Goal: Task Accomplishment & Management: Use online tool/utility

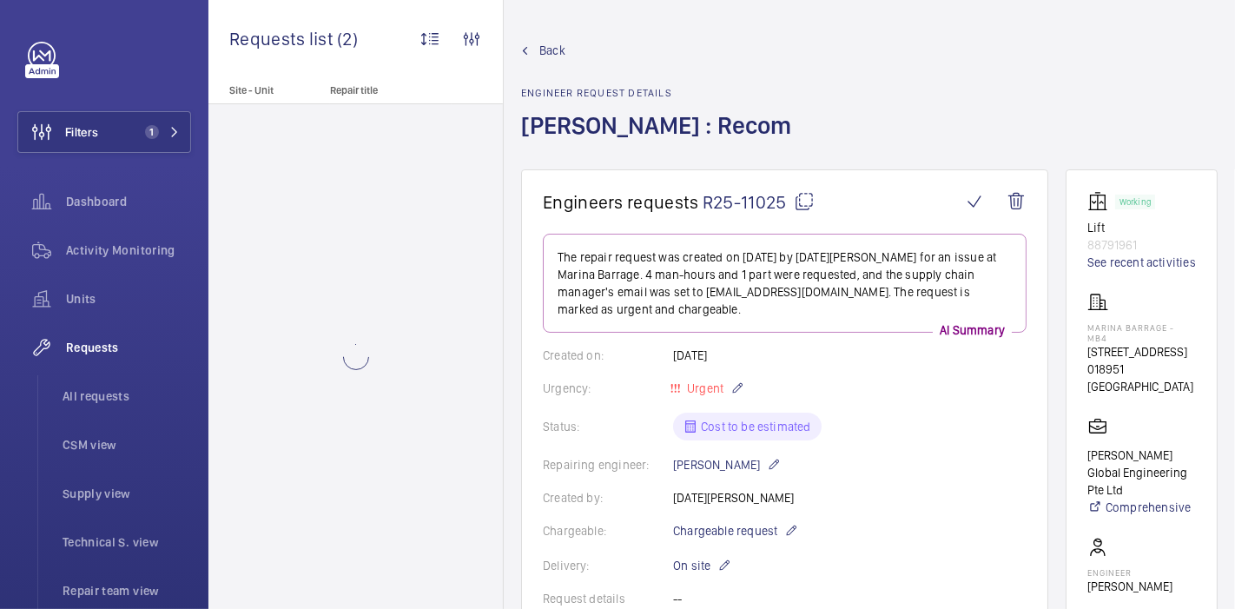
click at [552, 43] on span "Back" at bounding box center [552, 50] width 26 height 17
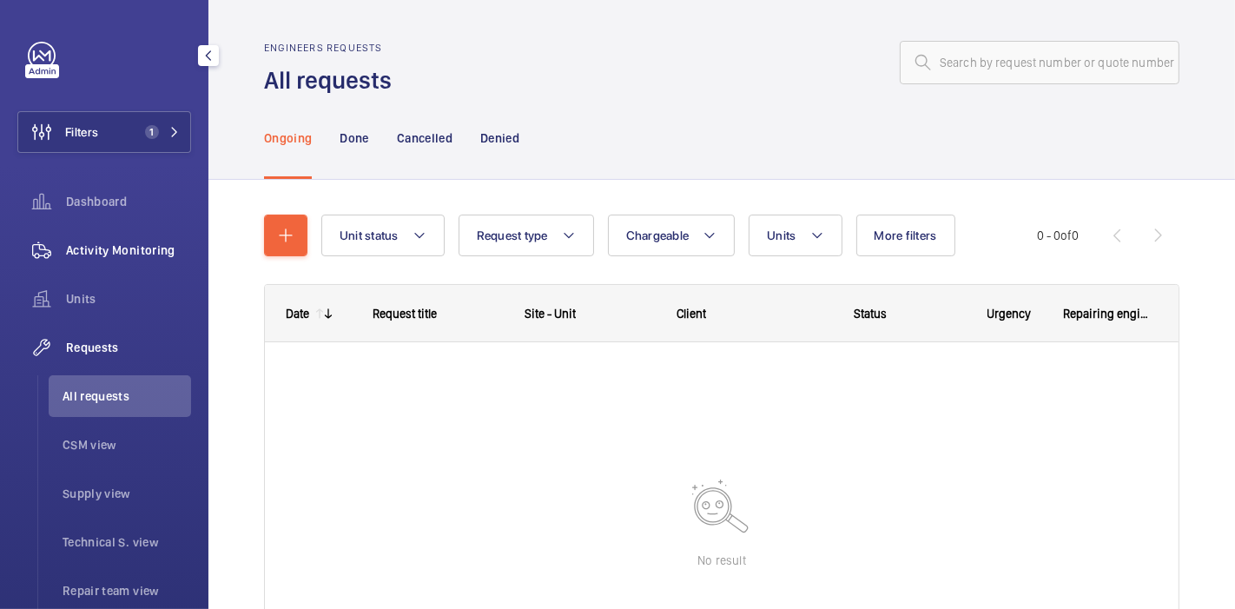
click at [116, 234] on div "Activity Monitoring" at bounding box center [104, 250] width 174 height 42
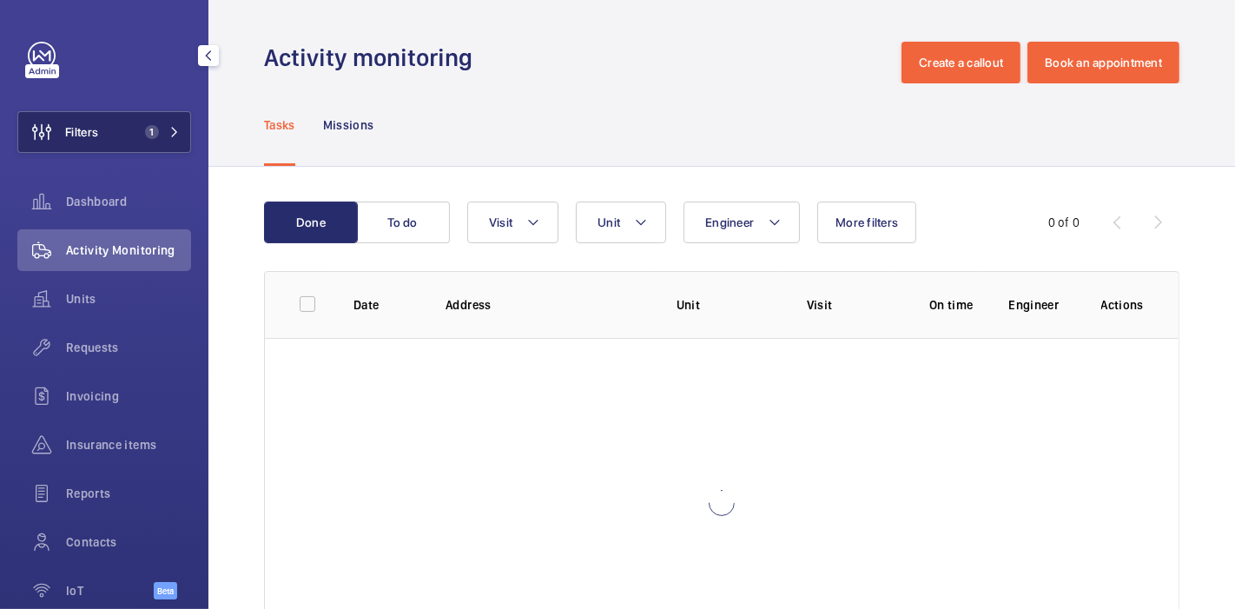
click at [149, 114] on button "Filters 1" at bounding box center [104, 132] width 174 height 42
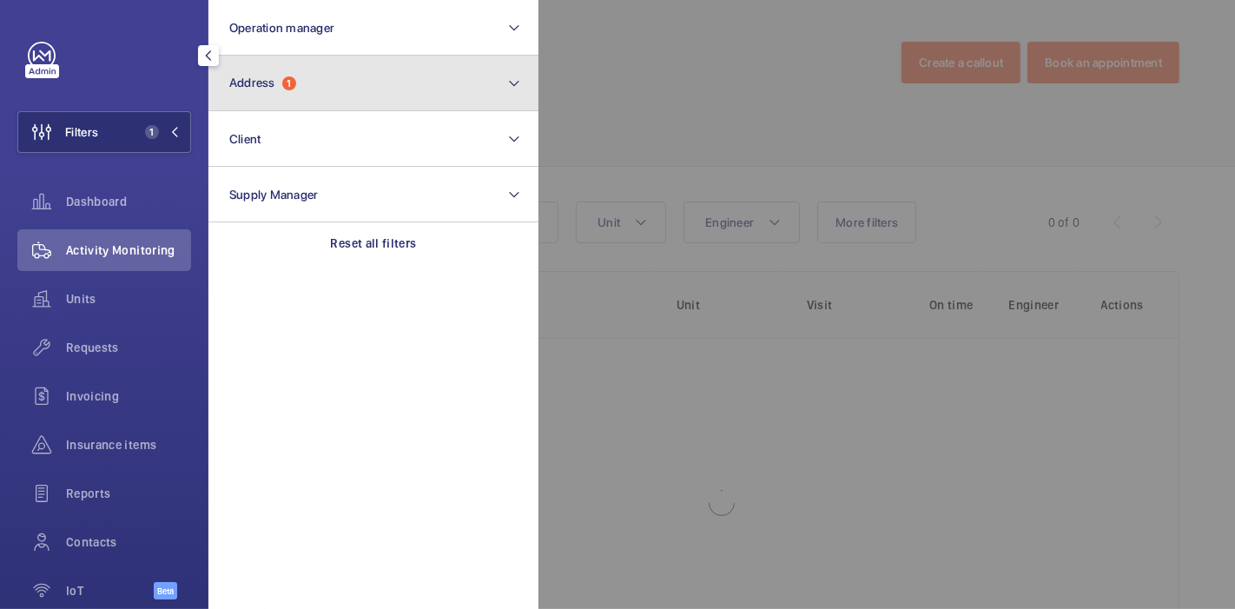
click at [291, 92] on button "Address 1" at bounding box center [373, 84] width 330 height 56
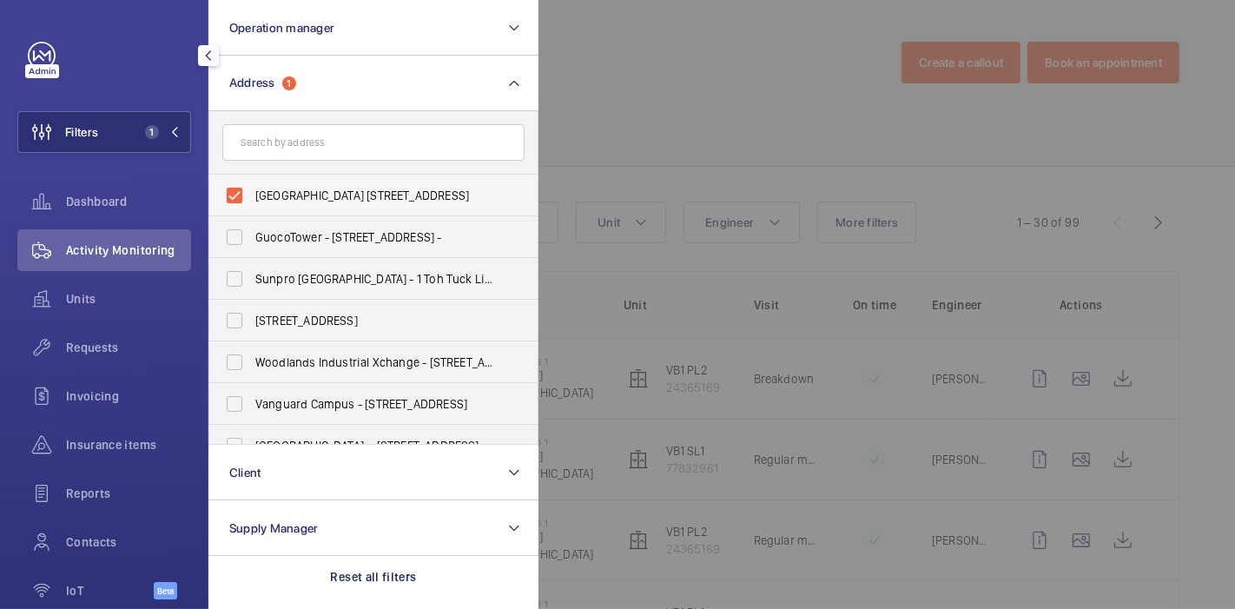
click at [317, 200] on span "[GEOGRAPHIC_DATA] [STREET_ADDRESS]" at bounding box center [374, 195] width 239 height 17
click at [252, 200] on input "[GEOGRAPHIC_DATA] [STREET_ADDRESS]" at bounding box center [234, 195] width 35 height 35
checkbox input "false"
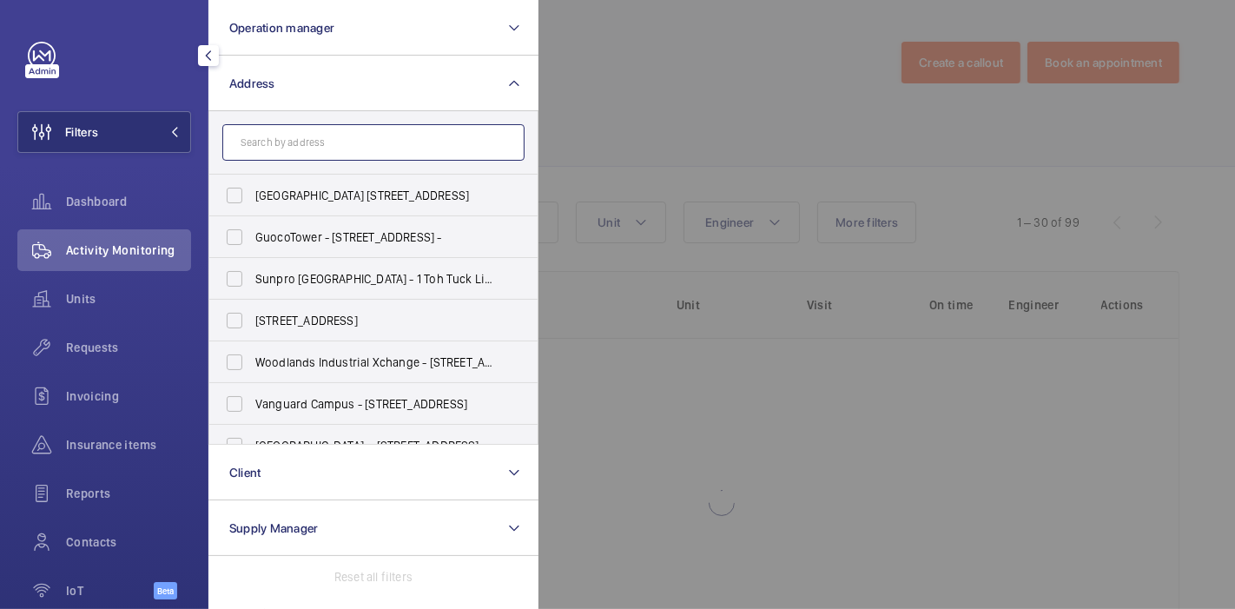
click at [357, 139] on input "text" at bounding box center [373, 142] width 302 height 36
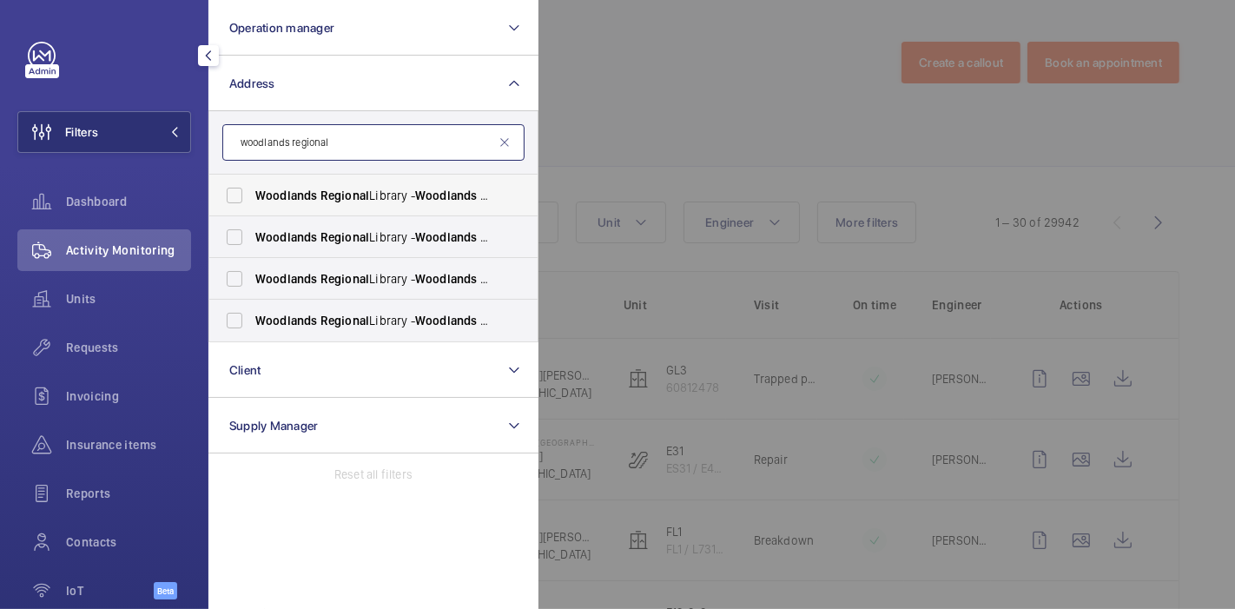
type input "woodlands regional"
click at [360, 201] on span "Regional" at bounding box center [344, 195] width 49 height 14
click at [252, 201] on input "[GEOGRAPHIC_DATA] - [GEOGRAPHIC_DATA], [GEOGRAPHIC_DATA] 730900" at bounding box center [234, 195] width 35 height 35
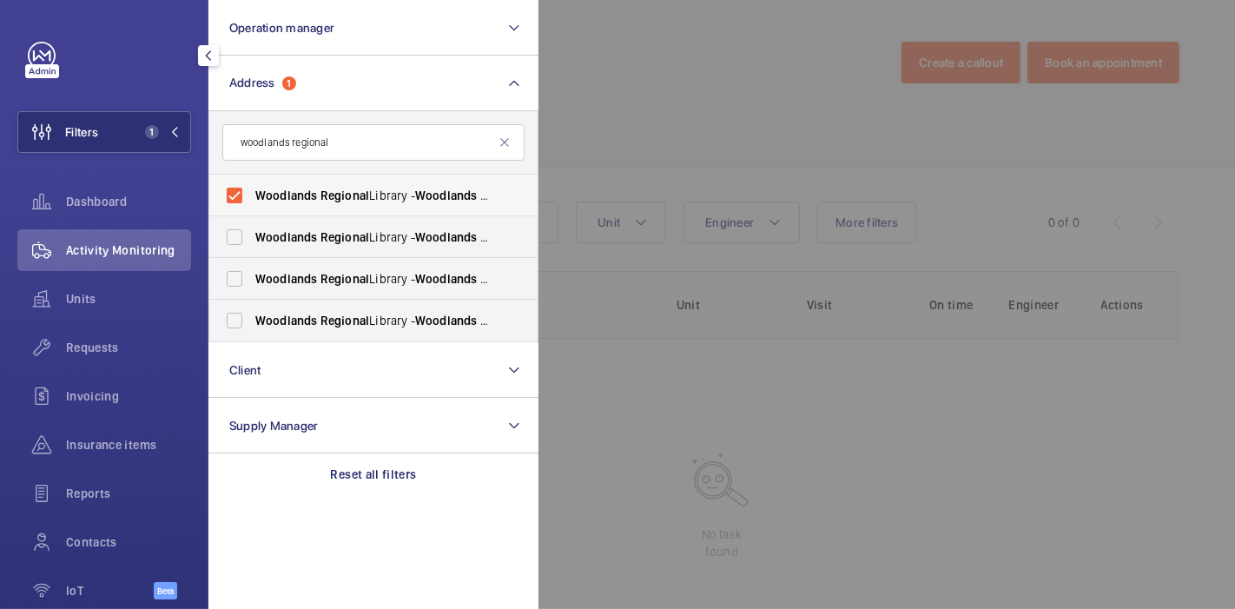
click at [360, 201] on span "Regional" at bounding box center [344, 195] width 49 height 14
click at [252, 201] on input "[GEOGRAPHIC_DATA] - [GEOGRAPHIC_DATA], [GEOGRAPHIC_DATA] 730900" at bounding box center [234, 195] width 35 height 35
checkbox input "false"
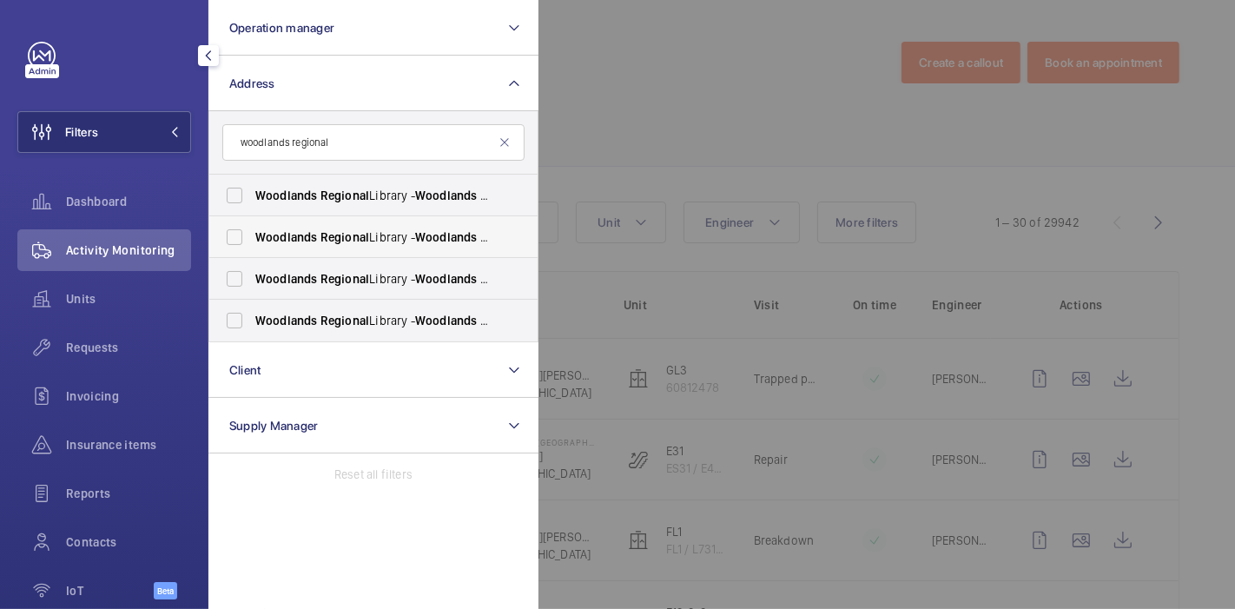
click at [352, 239] on span "Regional" at bounding box center [344, 237] width 49 height 14
click at [252, 239] on input "[GEOGRAPHIC_DATA] - [GEOGRAPHIC_DATA], [GEOGRAPHIC_DATA] 730900" at bounding box center [234, 237] width 35 height 35
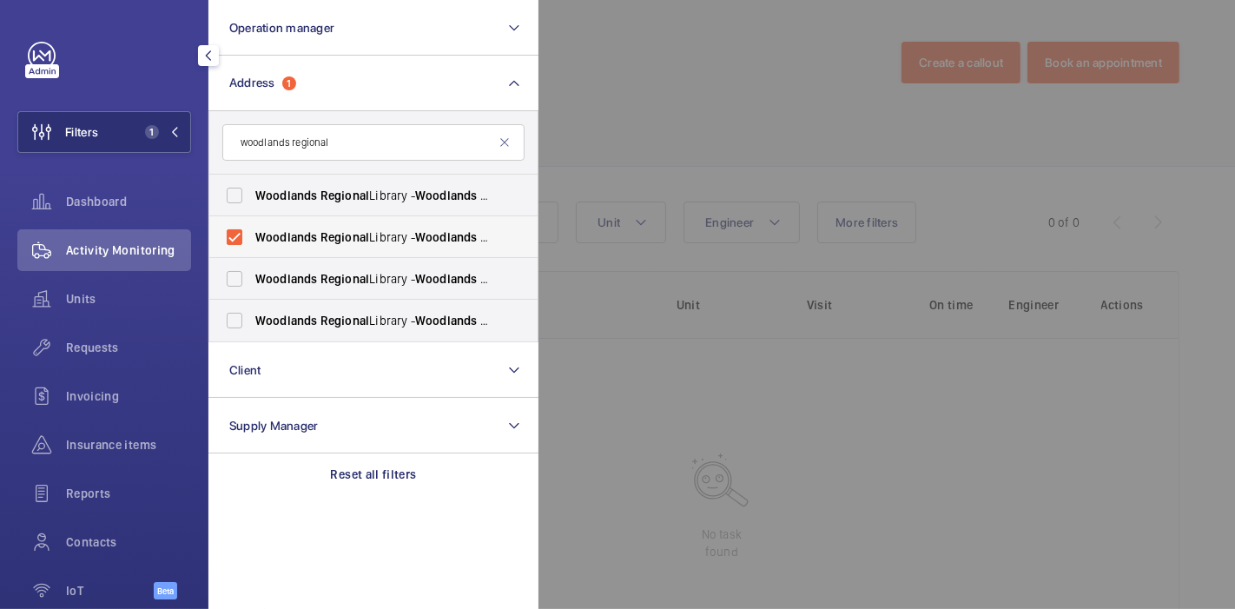
click at [352, 239] on span "Regional" at bounding box center [344, 237] width 49 height 14
click at [252, 239] on input "[GEOGRAPHIC_DATA] - [GEOGRAPHIC_DATA], [GEOGRAPHIC_DATA] 730900" at bounding box center [234, 237] width 35 height 35
checkbox input "false"
click at [354, 267] on label "[GEOGRAPHIC_DATA] - [GEOGRAPHIC_DATA], [GEOGRAPHIC_DATA] 730900" at bounding box center [360, 279] width 302 height 42
click at [252, 267] on input "[GEOGRAPHIC_DATA] - [GEOGRAPHIC_DATA], [GEOGRAPHIC_DATA] 730900" at bounding box center [234, 278] width 35 height 35
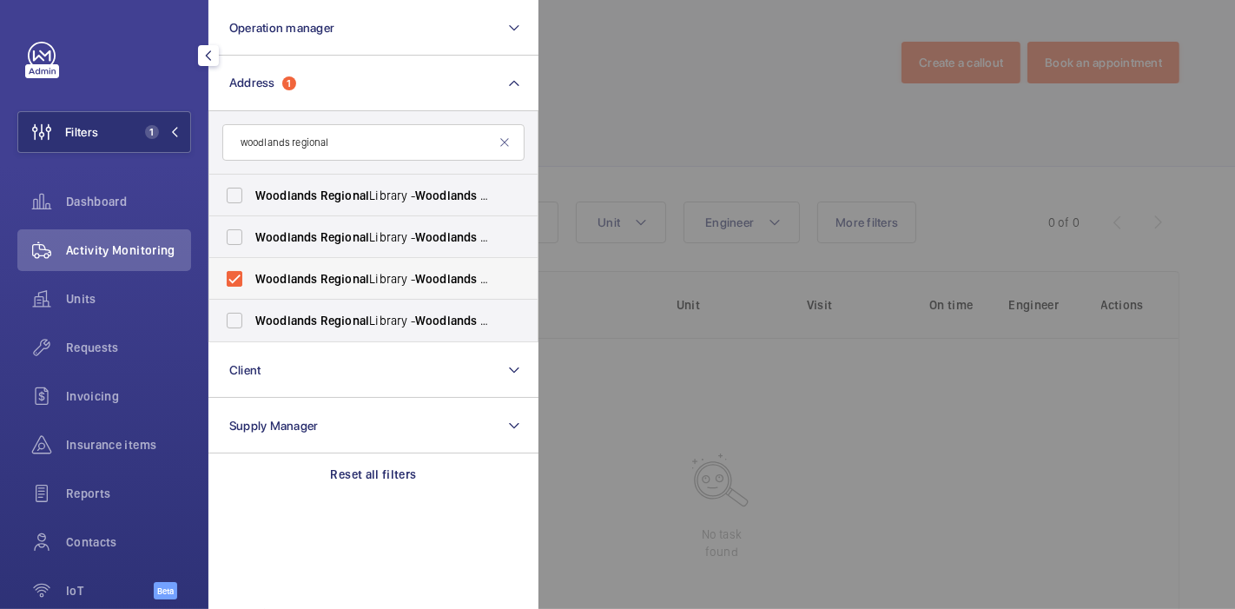
click at [354, 267] on label "[GEOGRAPHIC_DATA] - [GEOGRAPHIC_DATA], [GEOGRAPHIC_DATA] 730900" at bounding box center [360, 279] width 302 height 42
click at [252, 267] on input "[GEOGRAPHIC_DATA] - [GEOGRAPHIC_DATA], [GEOGRAPHIC_DATA] 730900" at bounding box center [234, 278] width 35 height 35
checkbox input "false"
click at [360, 317] on span "Regional" at bounding box center [344, 321] width 49 height 14
click at [252, 317] on input "[GEOGRAPHIC_DATA] - [GEOGRAPHIC_DATA], [GEOGRAPHIC_DATA] 730900" at bounding box center [234, 320] width 35 height 35
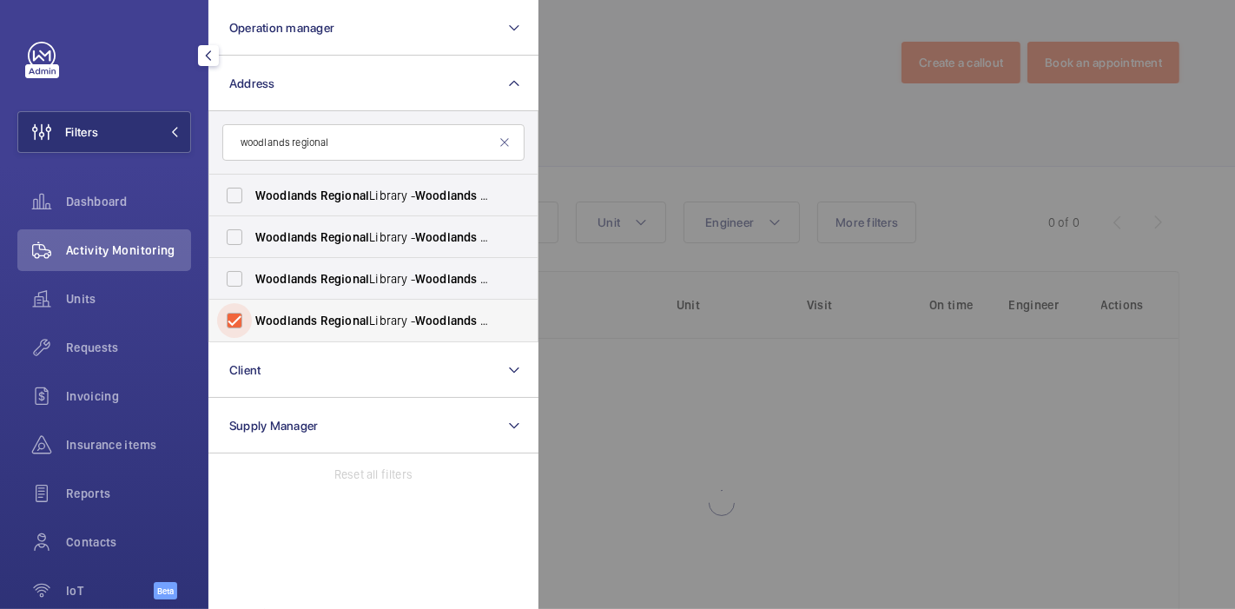
checkbox input "true"
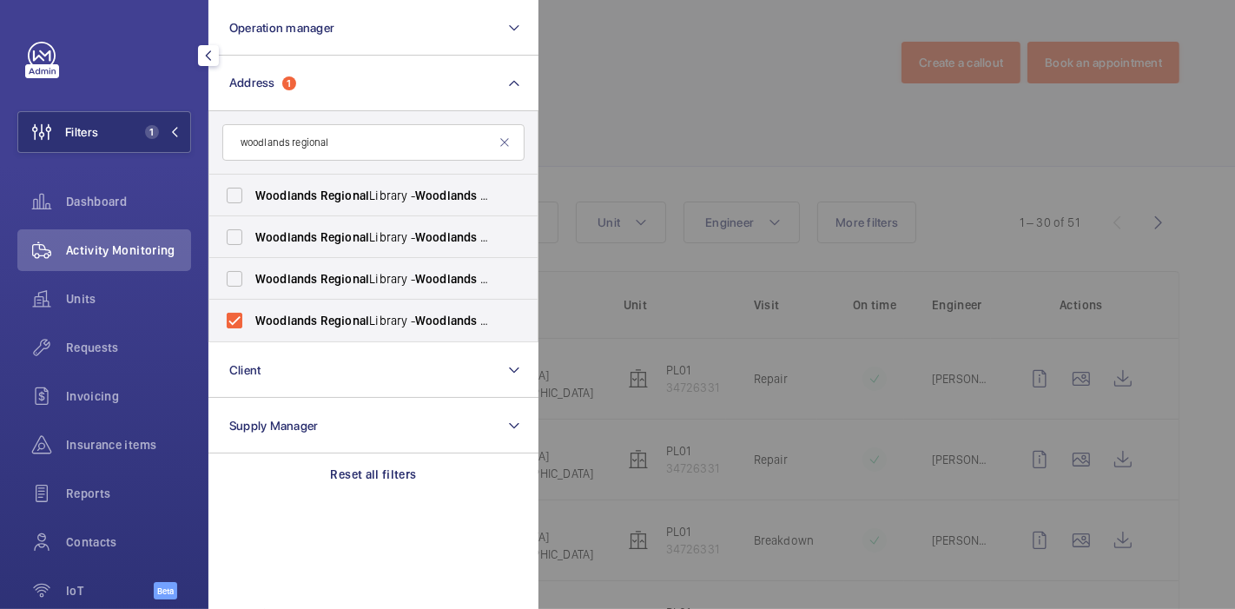
click at [639, 149] on div at bounding box center [1155, 304] width 1235 height 609
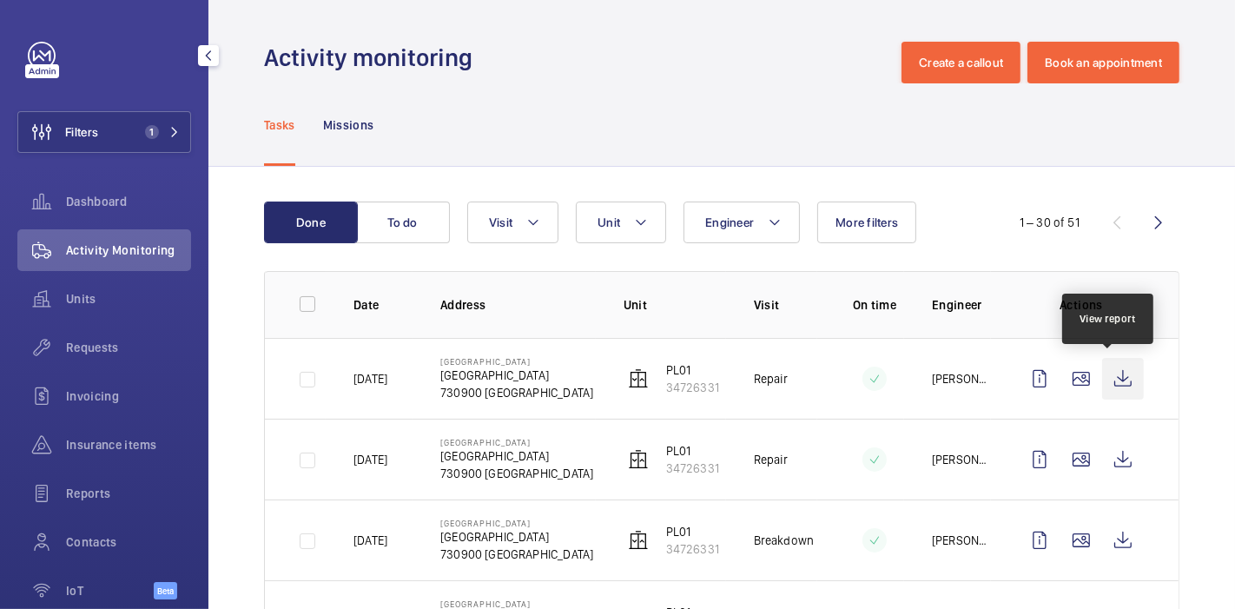
click at [685, 381] on wm-front-icon-button at bounding box center [1123, 379] width 42 height 42
